Goal: Task Accomplishment & Management: Use online tool/utility

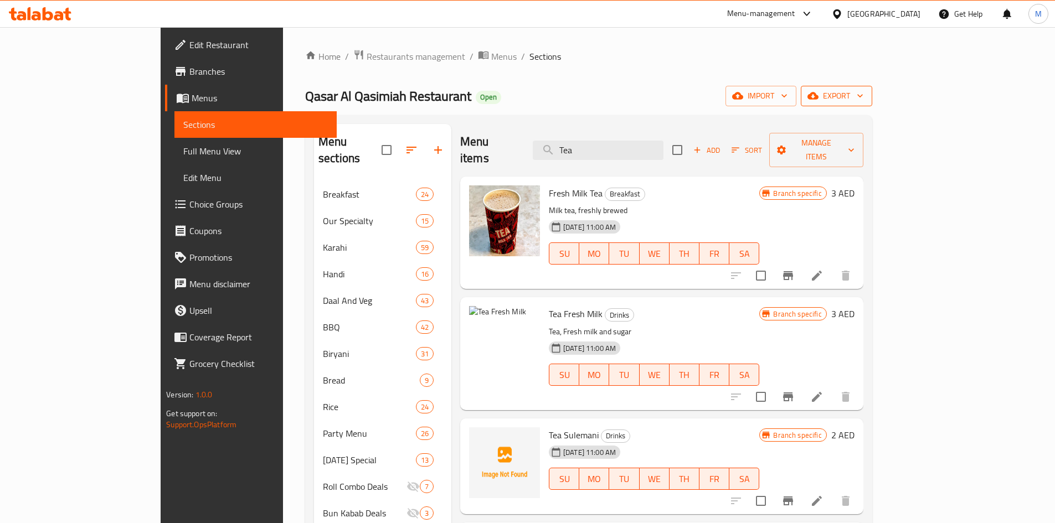
click at [872, 88] on button "export" at bounding box center [836, 96] width 71 height 20
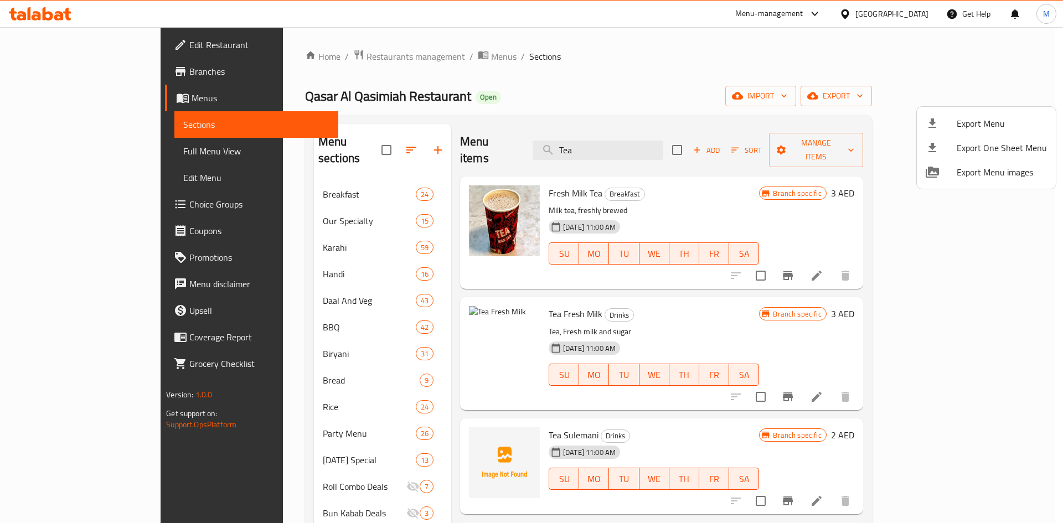
click at [990, 124] on span "Export Menu" at bounding box center [1002, 123] width 90 height 13
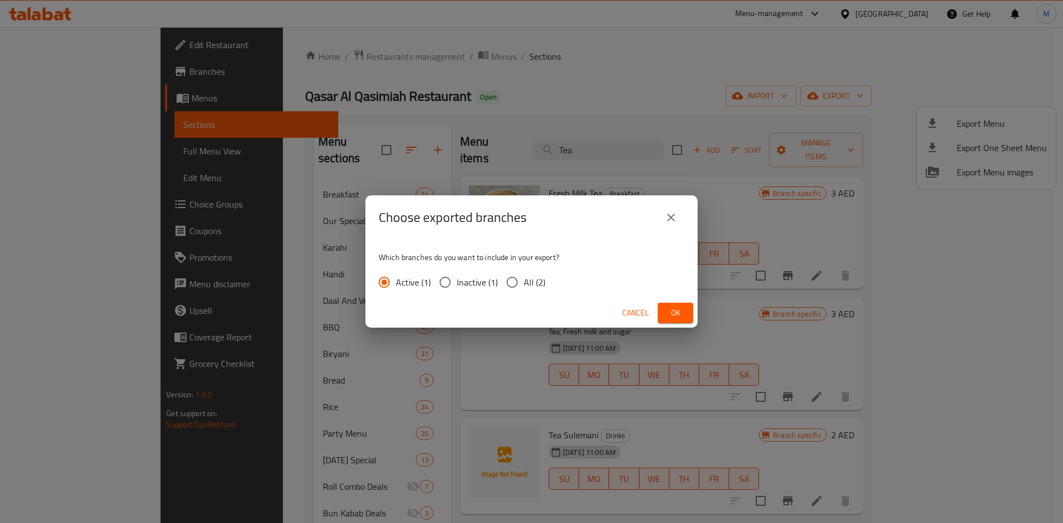
click at [510, 278] on input "All (2)" at bounding box center [512, 282] width 23 height 23
radio input "true"
click at [674, 311] on span "Ok" at bounding box center [676, 313] width 18 height 14
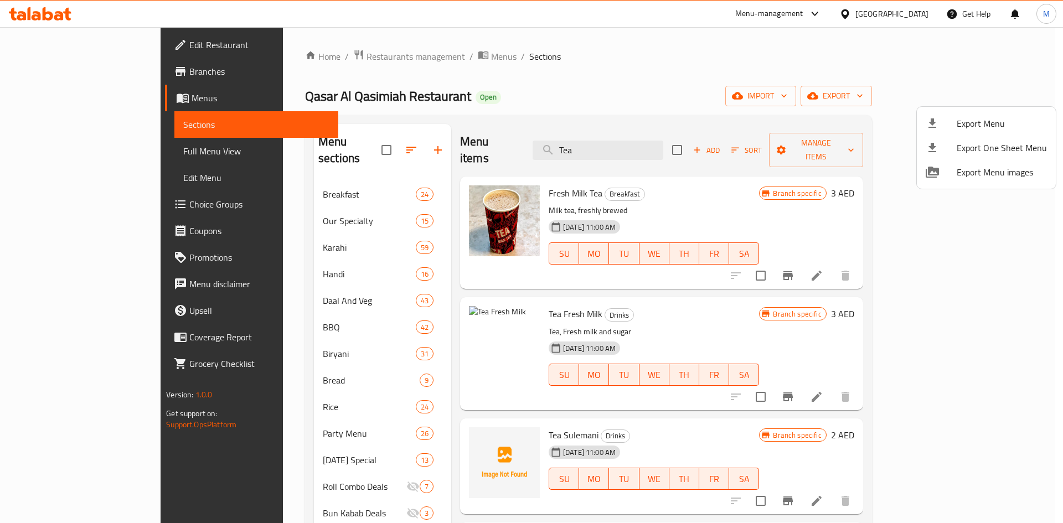
click at [646, 141] on div at bounding box center [531, 261] width 1063 height 523
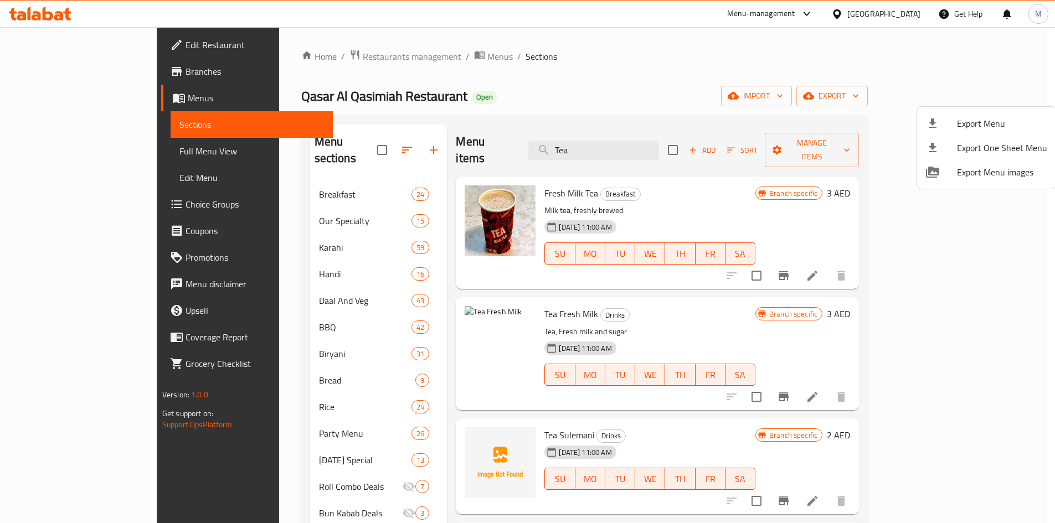
click at [646, 141] on input "Tea" at bounding box center [593, 150] width 131 height 19
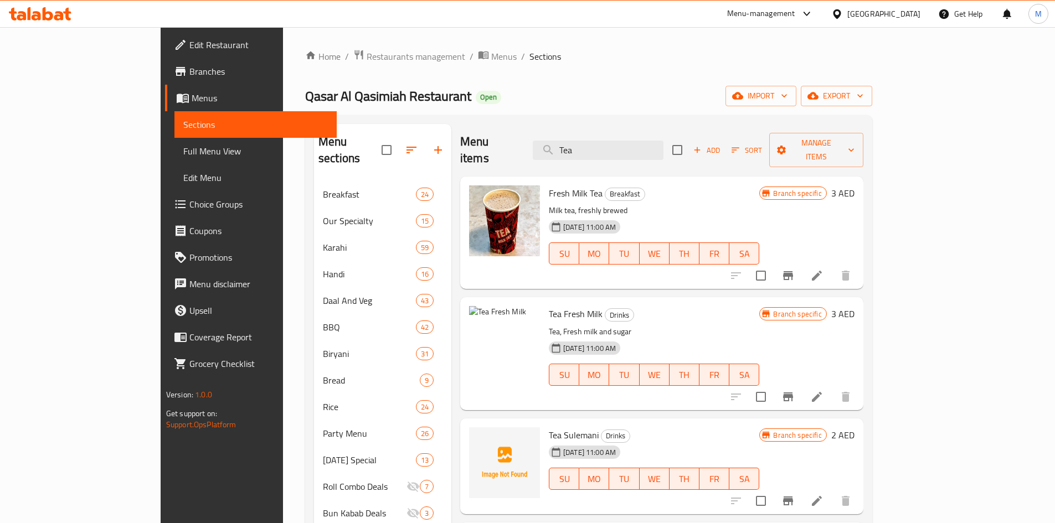
click at [646, 141] on input "Tea" at bounding box center [598, 150] width 131 height 19
paste input "Fresh Lime"
type input "Fresh Lime"
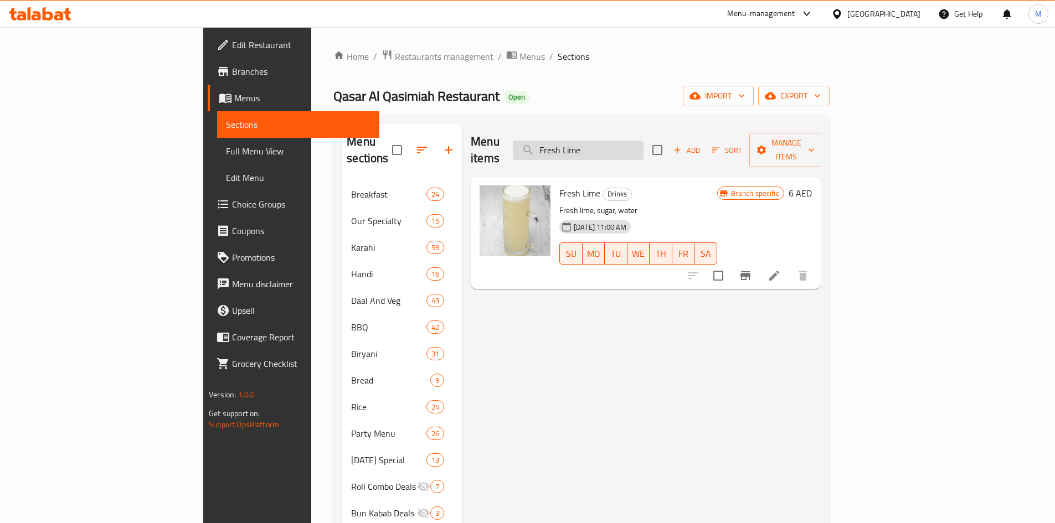
click at [643, 141] on input "Fresh Lime" at bounding box center [578, 150] width 131 height 19
